Goal: Information Seeking & Learning: Understand process/instructions

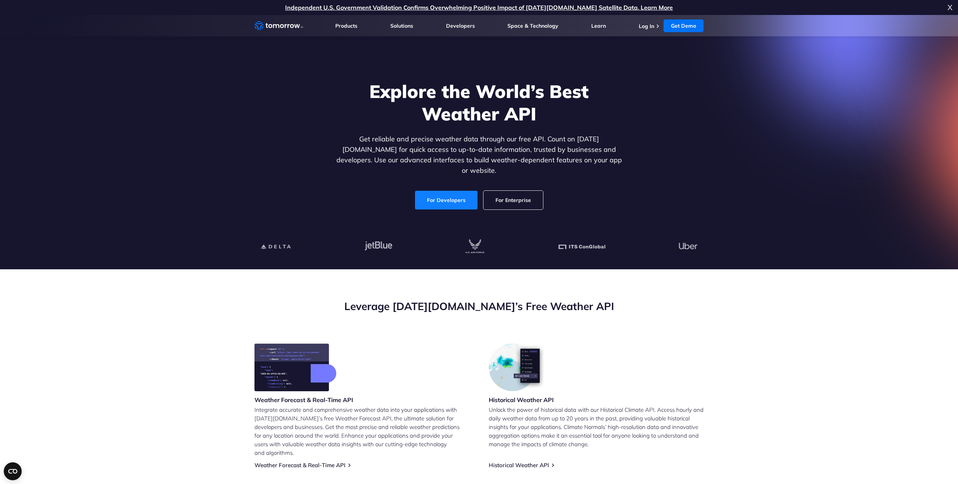
click at [454, 197] on link "For Developers" at bounding box center [446, 200] width 62 height 19
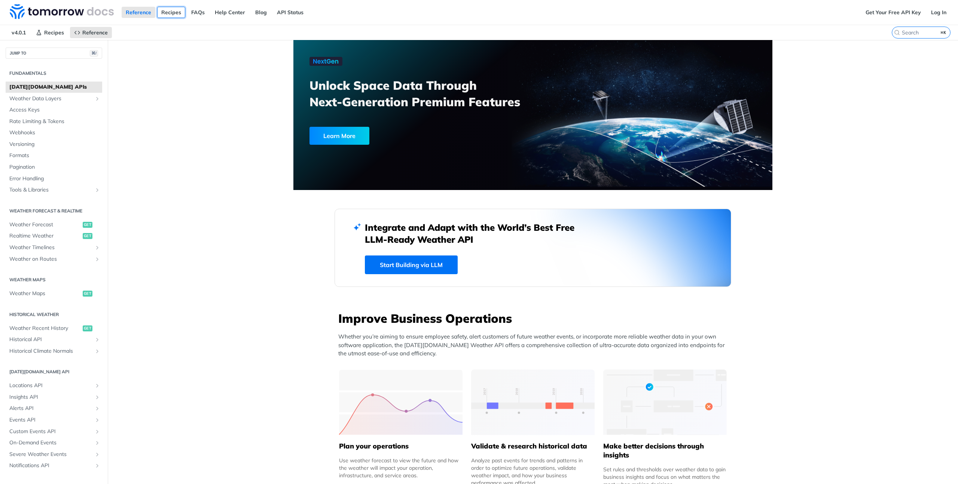
click at [168, 12] on link "Recipes" at bounding box center [171, 12] width 28 height 11
